Goal: Task Accomplishment & Management: Use online tool/utility

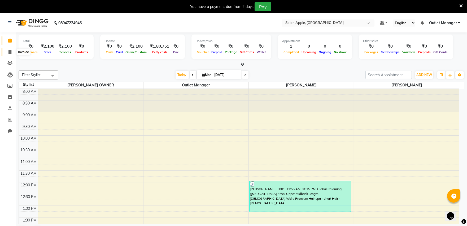
click at [11, 51] on icon at bounding box center [9, 52] width 3 height 4
select select "service"
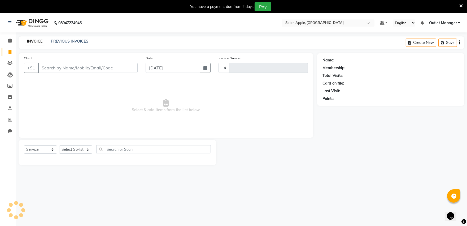
type input "0469"
select select "6774"
click at [11, 51] on icon at bounding box center [9, 52] width 3 height 4
select select "6774"
select select "service"
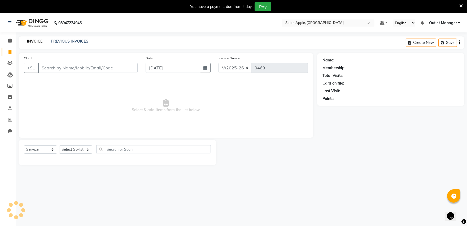
click at [74, 72] on input "Client" at bounding box center [88, 68] width 100 height 10
click at [75, 70] on input "Client" at bounding box center [88, 68] width 100 height 10
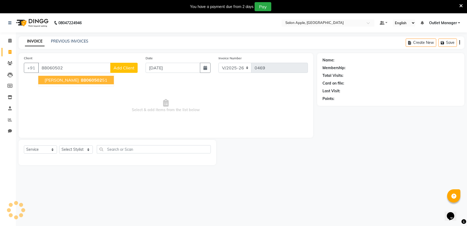
click at [83, 80] on ngb-highlight "88060502 51" at bounding box center [94, 79] width 28 height 5
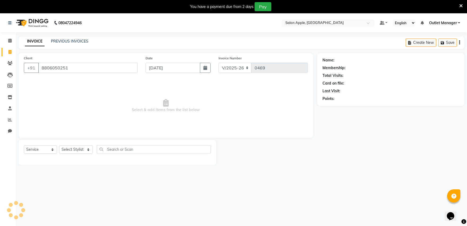
type input "8806050251"
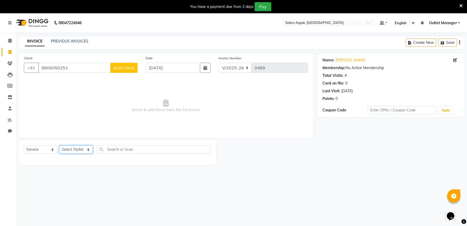
click at [77, 148] on select "Select Stylist abhishek [PERSON_NAME] [PERSON_NAME] Outlet Manager [PERSON_NAME…" at bounding box center [76, 149] width 34 height 8
select select "57881"
click at [59, 145] on select "Select Stylist abhishek [PERSON_NAME] [PERSON_NAME] Outlet Manager [PERSON_NAME…" at bounding box center [76, 149] width 34 height 8
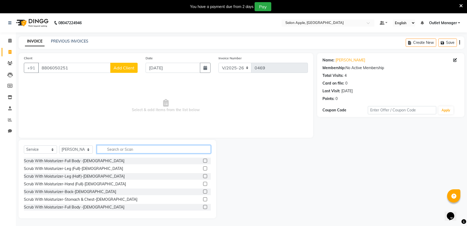
click at [147, 147] on input "text" at bounding box center [154, 149] width 114 height 8
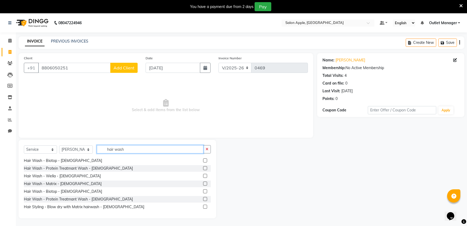
scroll to position [59, 0]
type input "hair wash"
click at [203, 158] on label at bounding box center [205, 160] width 4 height 4
click at [203, 158] on input "checkbox" at bounding box center [204, 159] width 3 height 3
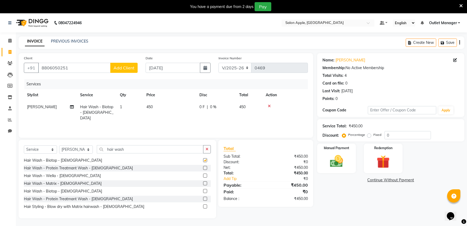
checkbox input "false"
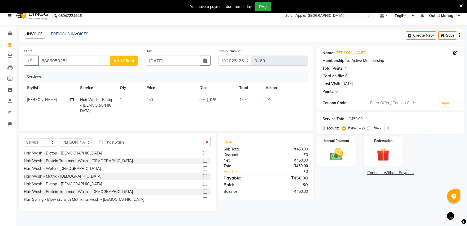
scroll to position [13, 0]
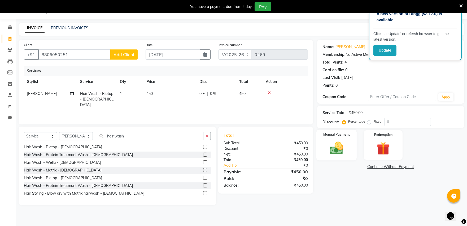
click at [338, 151] on img at bounding box center [337, 148] width 22 height 16
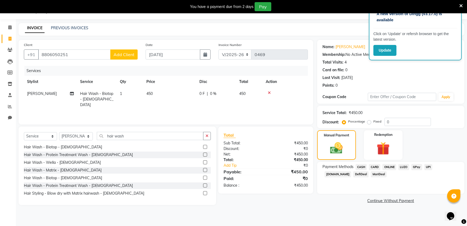
click at [391, 166] on span "ONLINE" at bounding box center [390, 167] width 14 height 6
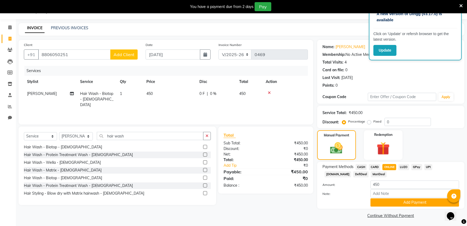
scroll to position [15, 0]
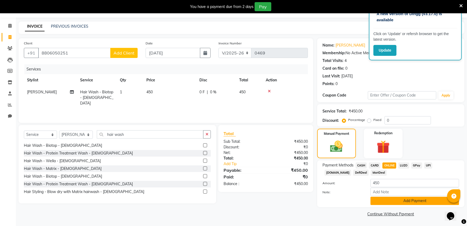
click at [411, 200] on button "Add Payment" at bounding box center [415, 200] width 89 height 8
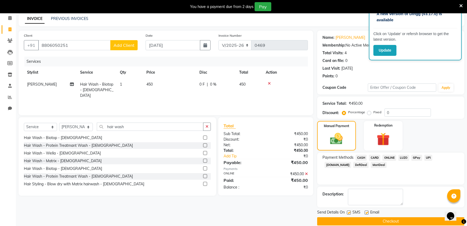
scroll to position [30, 0]
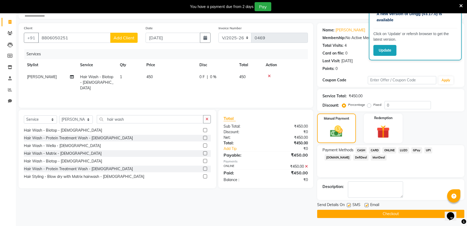
click at [398, 214] on button "Checkout" at bounding box center [390, 213] width 147 height 8
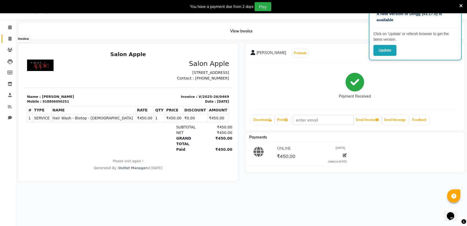
click at [9, 38] on icon at bounding box center [9, 39] width 3 height 4
select select "service"
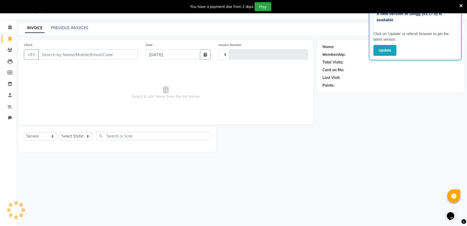
type input "0470"
select select "6774"
click at [68, 29] on link "PREVIOUS INVOICES" at bounding box center [69, 27] width 37 height 5
